Goal: Navigation & Orientation: Find specific page/section

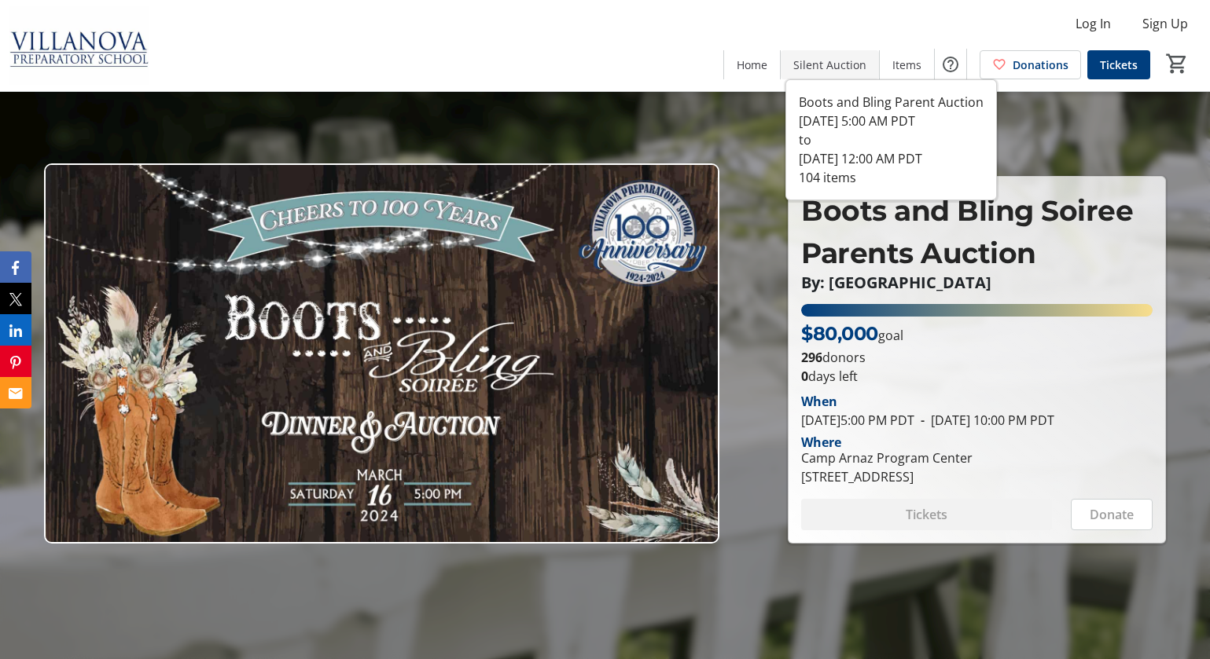
click at [834, 65] on span "Silent Auction" at bounding box center [829, 65] width 73 height 17
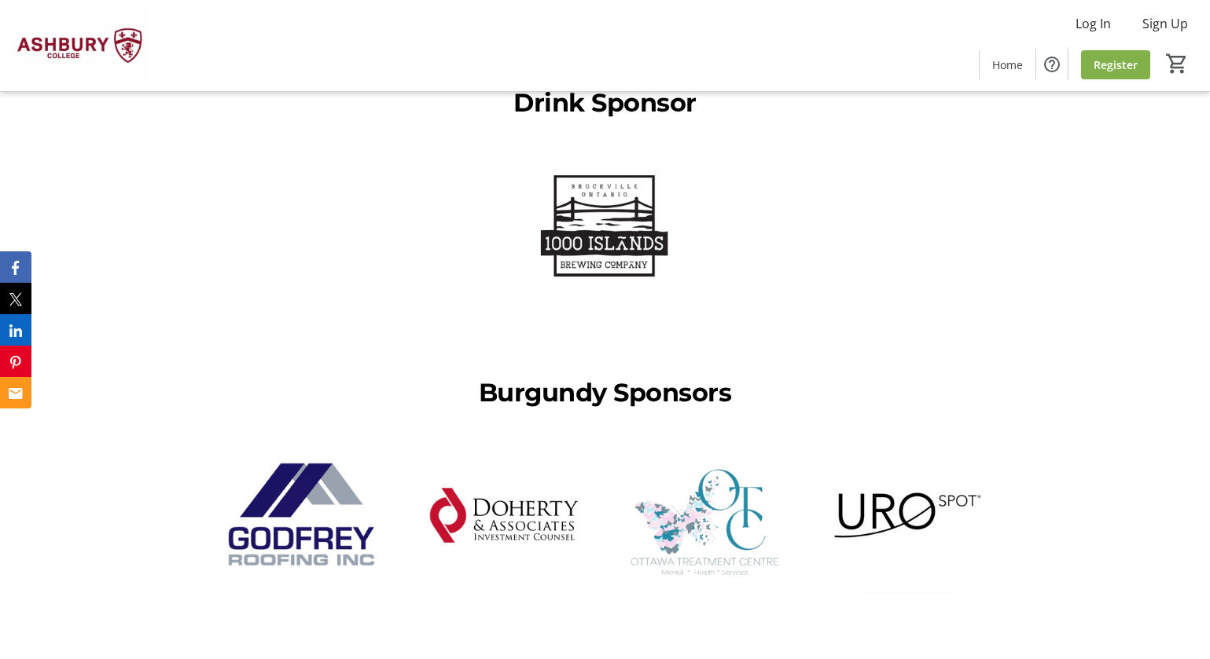
scroll to position [3803, 0]
